Goal: Task Accomplishment & Management: Use online tool/utility

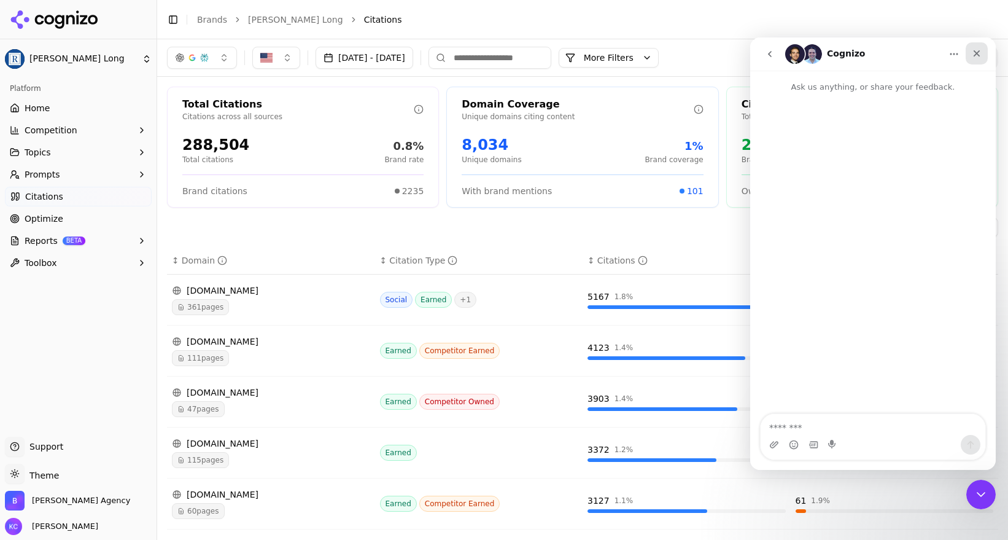
click at [975, 51] on icon "Close" at bounding box center [977, 54] width 10 height 10
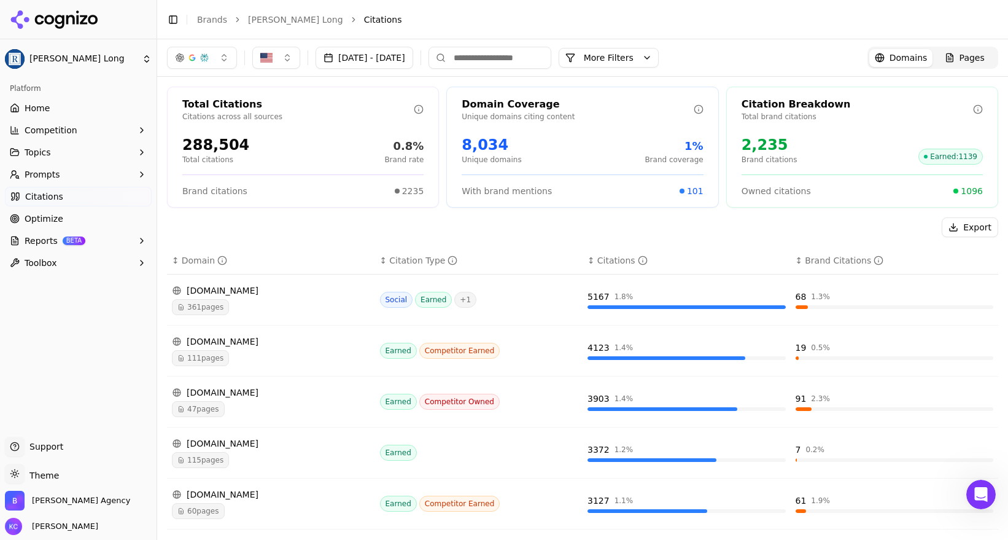
click at [47, 197] on span "Citations" at bounding box center [44, 196] width 38 height 12
click at [42, 104] on span "Home" at bounding box center [37, 108] width 25 height 12
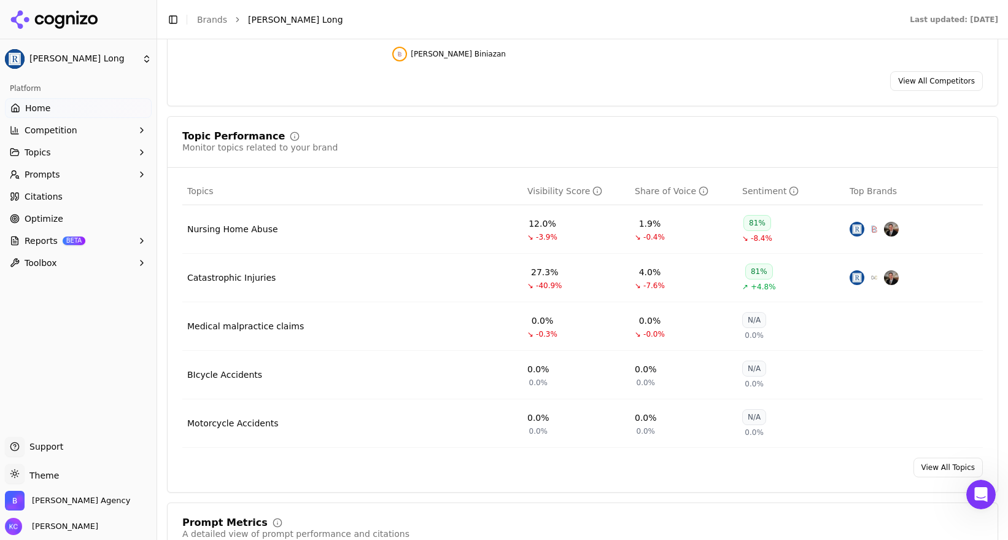
scroll to position [438, 0]
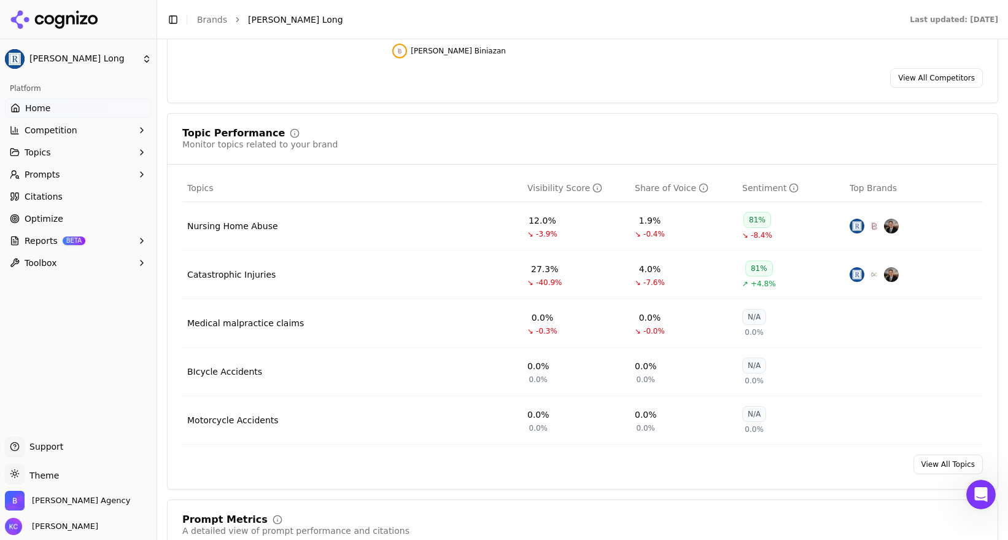
click at [265, 268] on div "Catastrophic Injuries" at bounding box center [231, 274] width 88 height 12
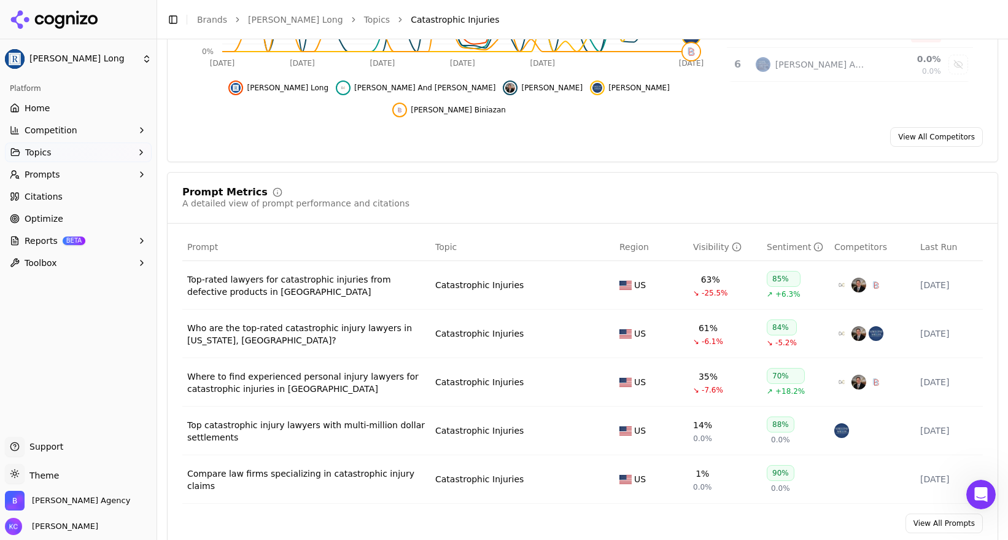
scroll to position [356, 0]
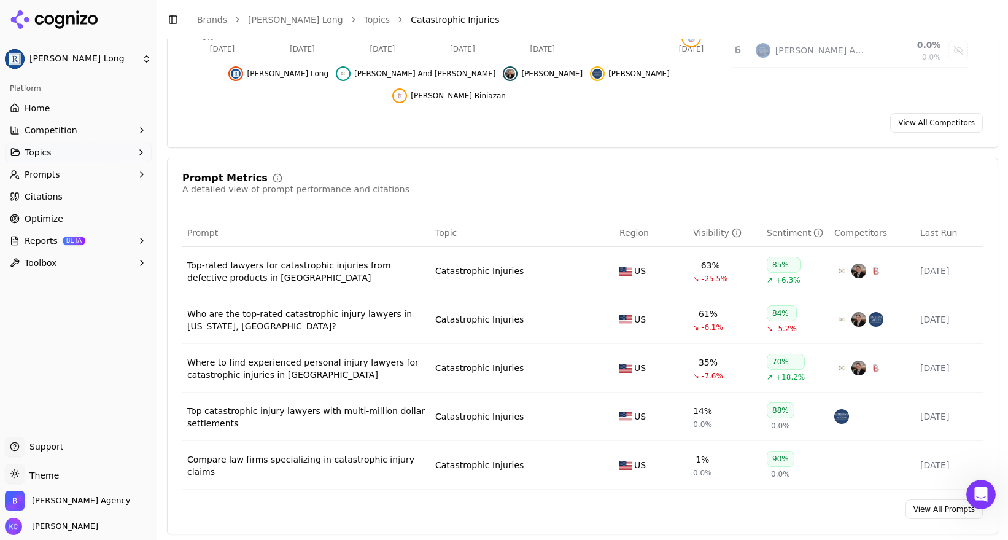
click at [266, 259] on div "Top-rated lawyers for catastrophic injuries from defective products in [GEOGRAP…" at bounding box center [306, 271] width 238 height 25
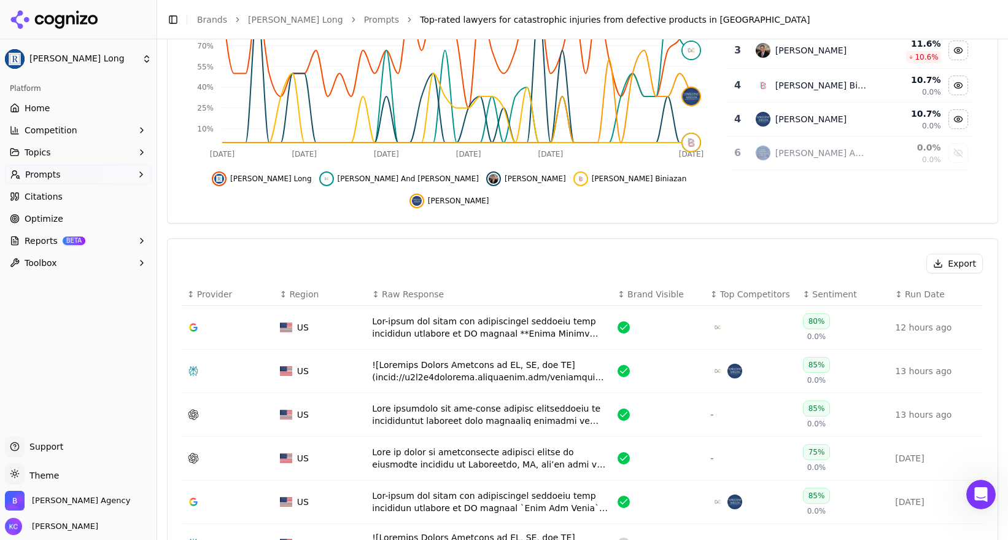
scroll to position [252, 0]
click at [486, 314] on div "Data table" at bounding box center [490, 326] width 236 height 25
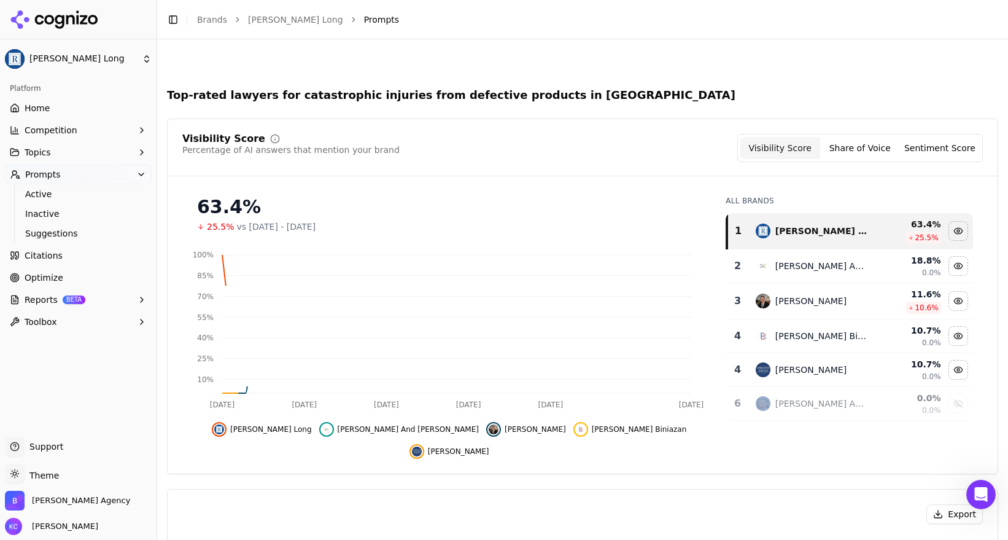
scroll to position [289, 0]
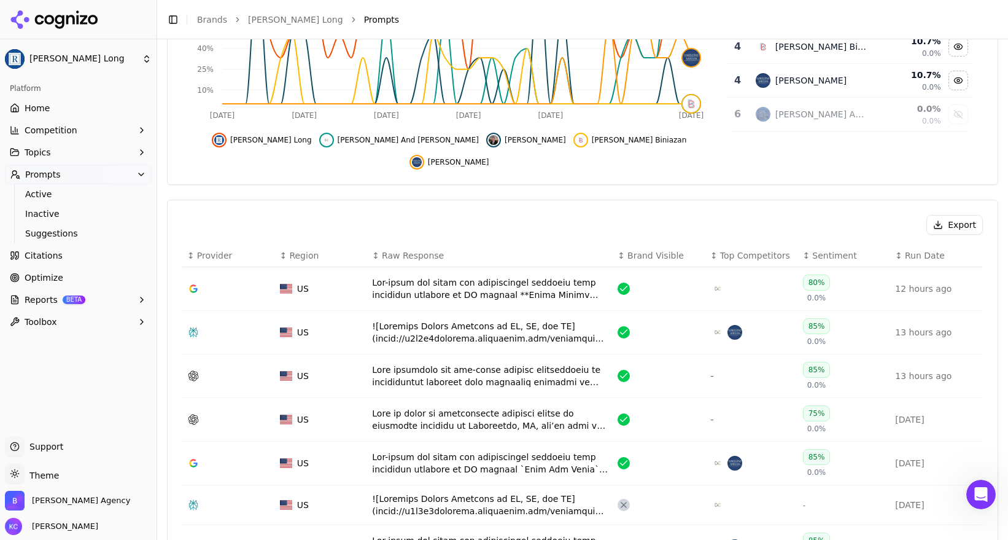
click at [438, 320] on div "Data table" at bounding box center [490, 332] width 236 height 25
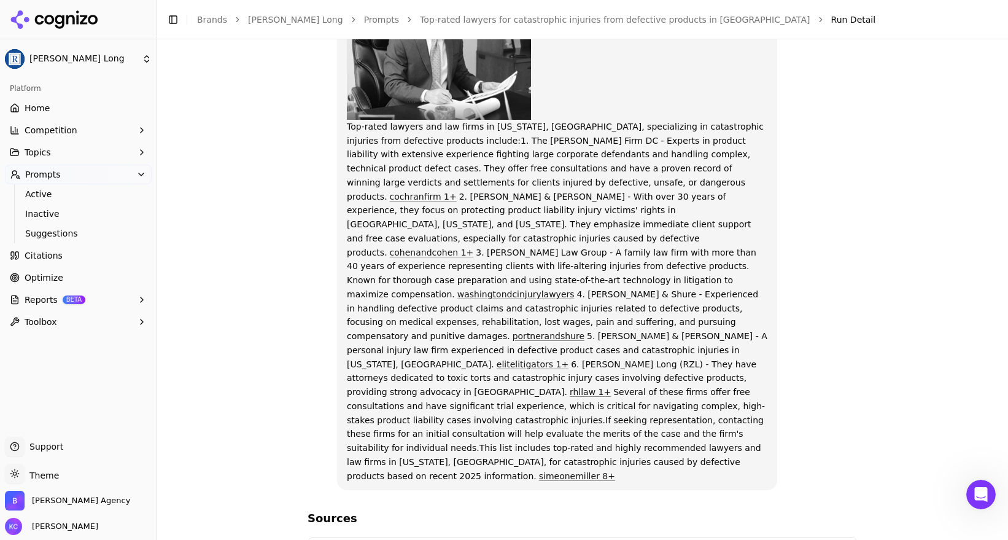
scroll to position [584, 0]
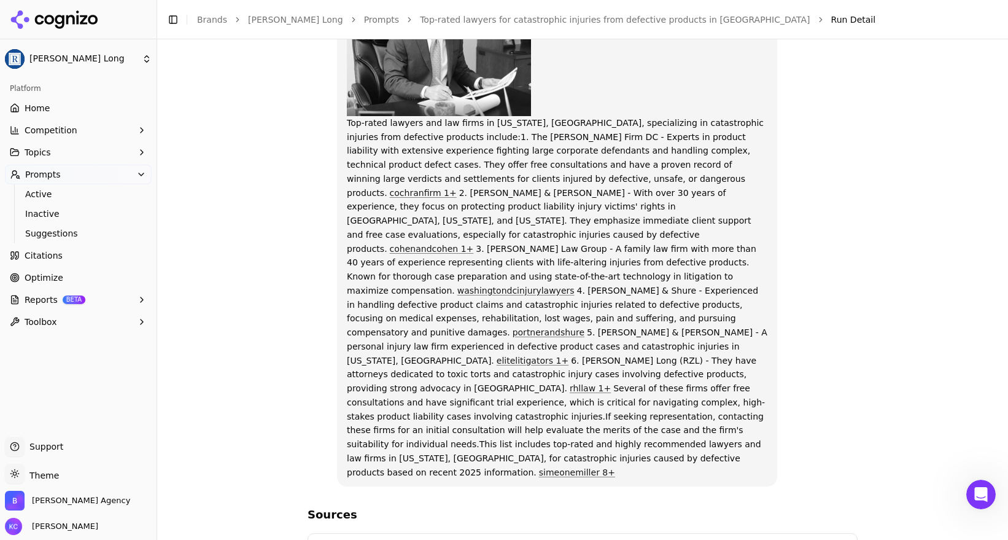
click at [570, 383] on link "rhllaw 1+" at bounding box center [590, 388] width 41 height 10
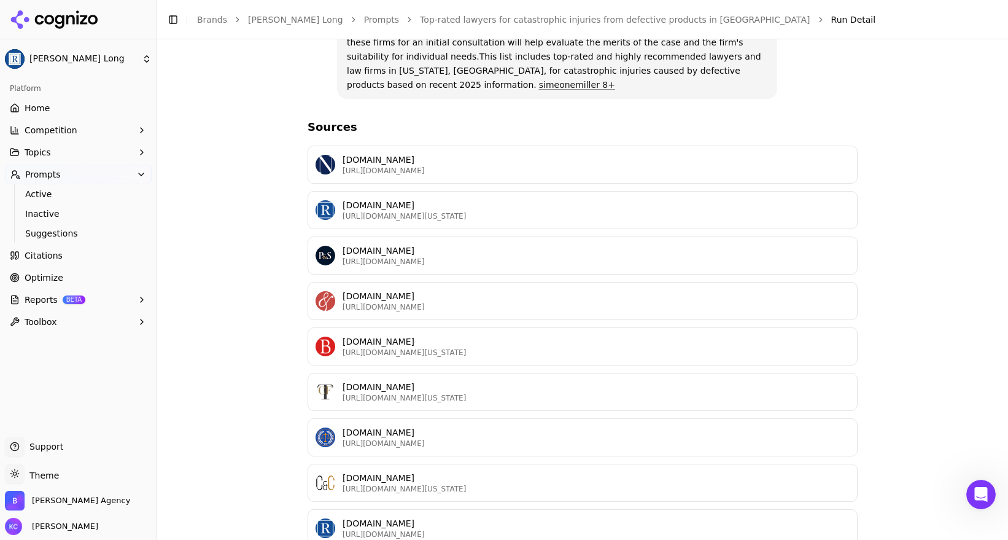
scroll to position [978, 0]
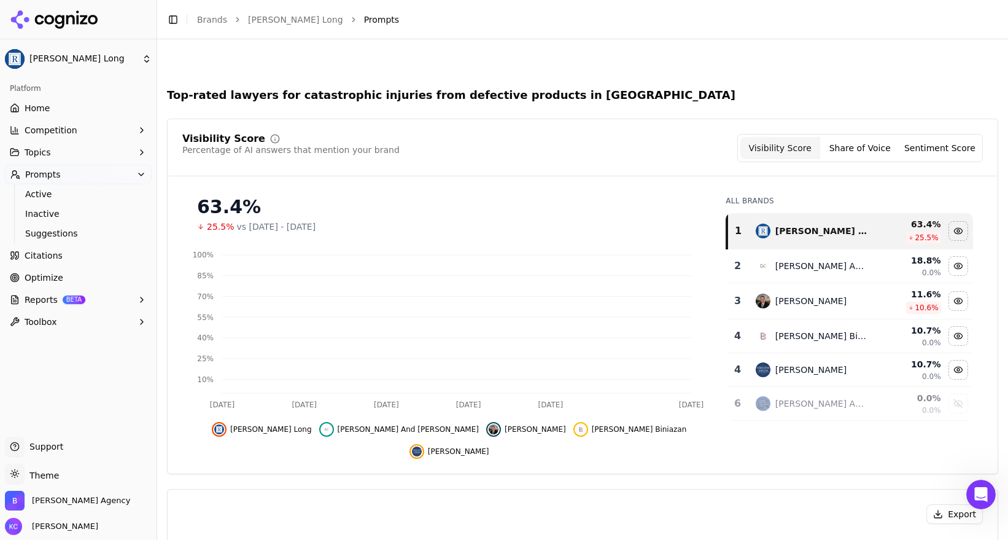
scroll to position [327, 0]
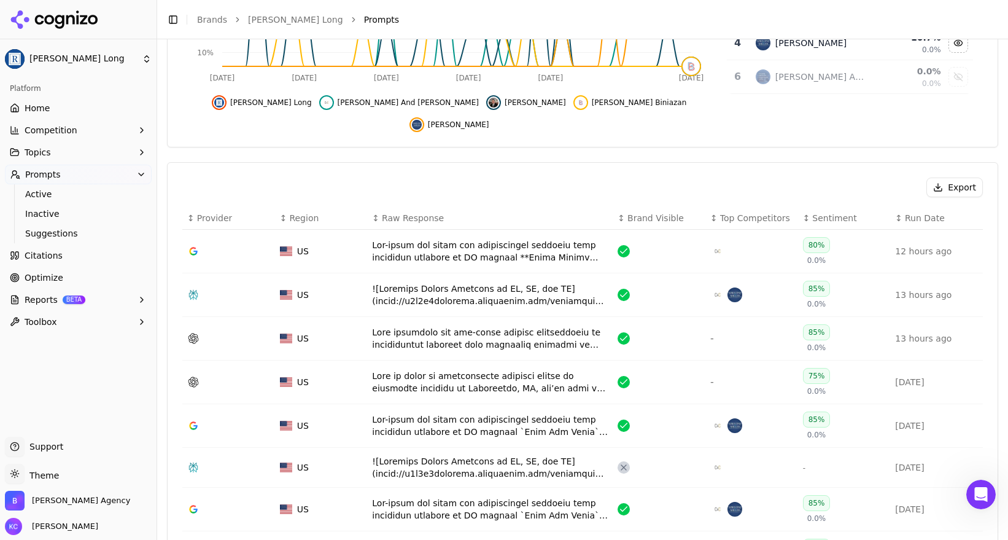
click at [462, 326] on div "Data table" at bounding box center [490, 338] width 236 height 25
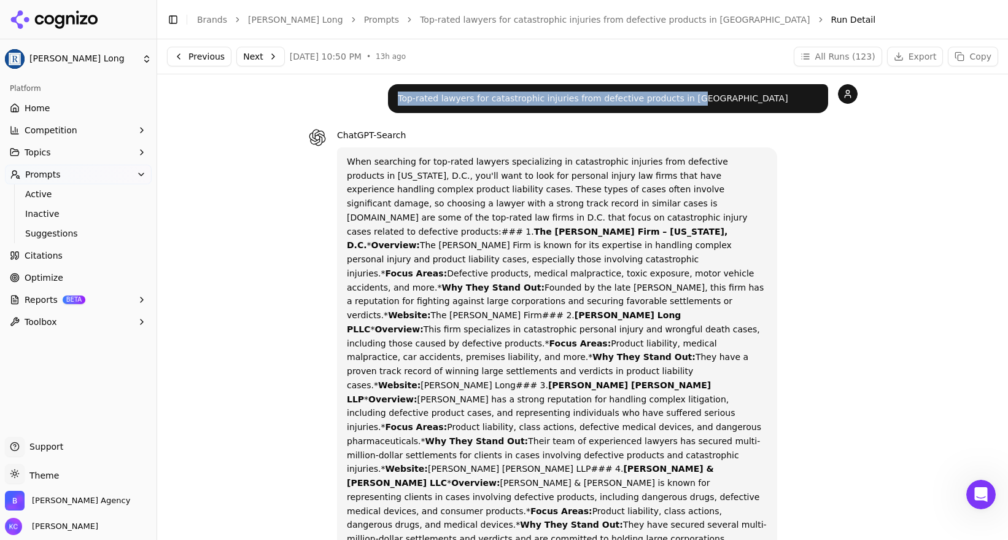
drag, startPoint x: 399, startPoint y: 100, endPoint x: 698, endPoint y: 99, distance: 299.0
click at [698, 99] on p "Top-rated lawyers for catastrophic injuries from defective products in [GEOGRAP…" at bounding box center [608, 98] width 421 height 14
copy p "Top-rated lawyers for catastrophic injuries from defective products in [GEOGRAP…"
